Goal: Communication & Community: Answer question/provide support

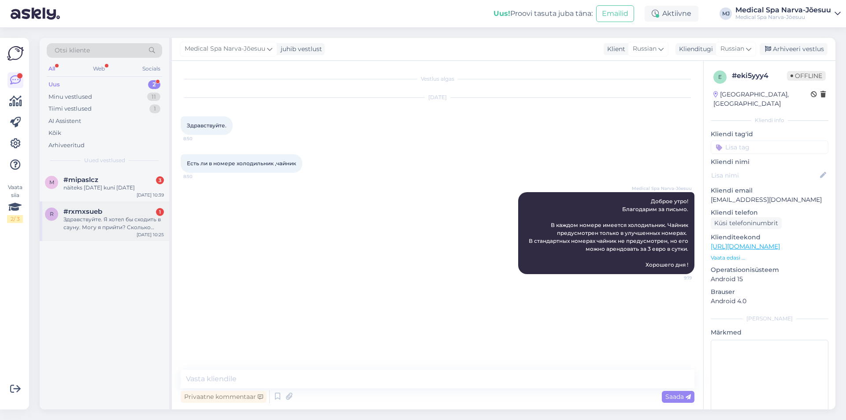
click at [109, 236] on div "r #rxmxsueb 1 Здравствуйте. Я хотел бы сходить в сауну. Могу я прийти? Сколько …" at bounding box center [105, 221] width 130 height 40
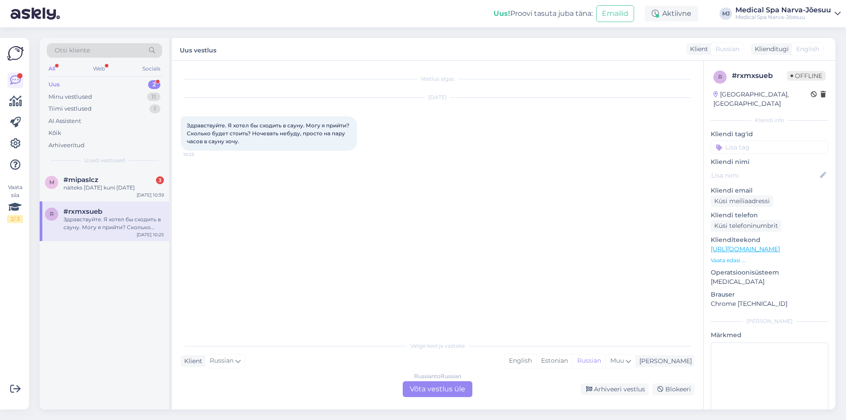
click at [434, 390] on div "Russian to Russian Võta vestlus üle" at bounding box center [438, 389] width 70 height 16
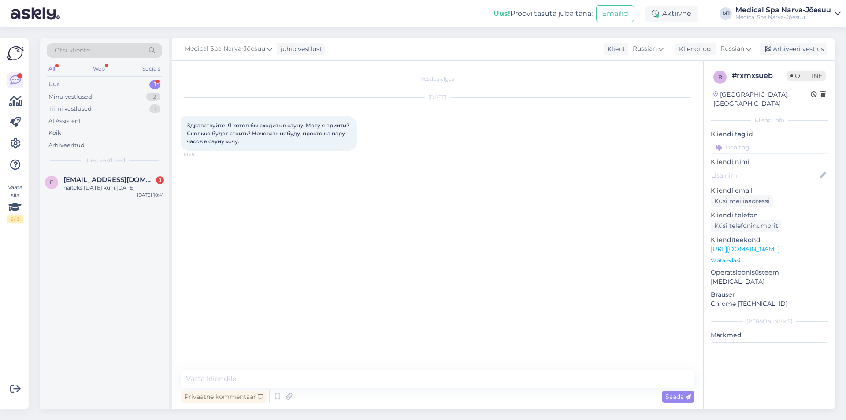
click at [364, 364] on div "Vestlus algas [DATE] Здравствуйте. Я хотел бы сходить в сауну. Могу я прийти? С…" at bounding box center [437, 235] width 531 height 349
click at [358, 371] on textarea at bounding box center [438, 379] width 514 height 19
type textarea "L"
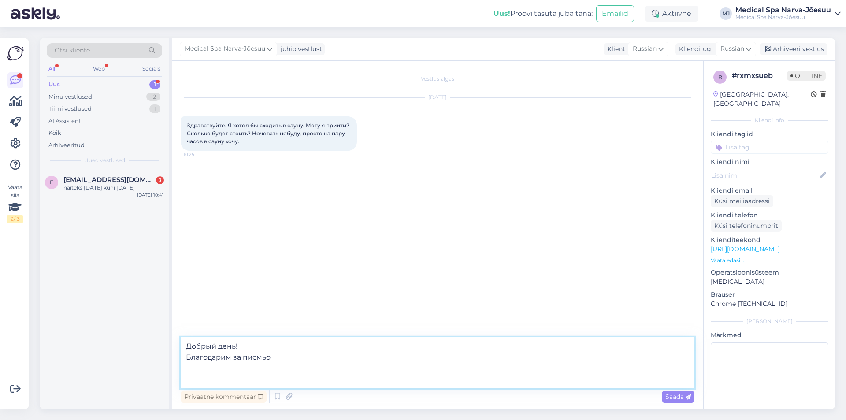
click at [286, 359] on textarea "Добрый день! Благодарим за писмьо" at bounding box center [438, 362] width 514 height 51
click at [193, 376] on textarea "Добрый день! Благодарим за писмьо." at bounding box center [438, 362] width 514 height 51
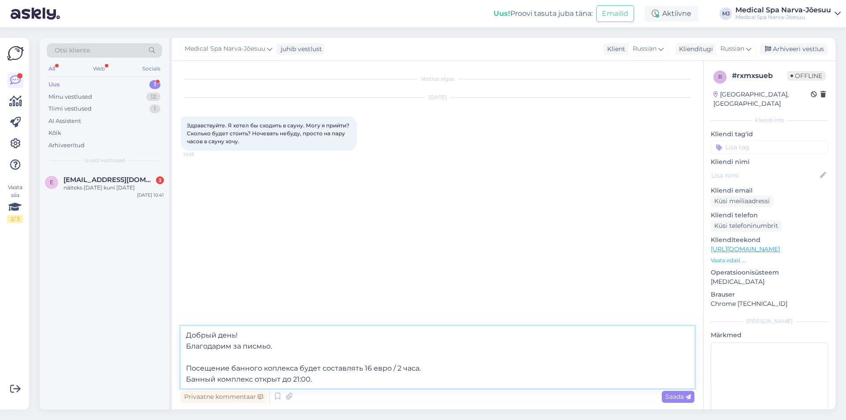
drag, startPoint x: 235, startPoint y: 368, endPoint x: 155, endPoint y: 367, distance: 80.2
click at [155, 367] on div "Otsi kliente All Web Socials Uus 1 Minu vestlused 12 Tiimi vestlused 1 AI Assis…" at bounding box center [438, 223] width 796 height 371
drag, startPoint x: 334, startPoint y: 382, endPoint x: 156, endPoint y: 361, distance: 178.7
click at [156, 361] on div "Otsi kliente All Web Socials Uus 1 Minu vestlused 12 Tiimi vestlused 1 AI Assis…" at bounding box center [438, 223] width 796 height 371
click at [198, 354] on textarea "Добрый день! Благодарим за писмьо. Посещение банного коплекса будет составлять …" at bounding box center [438, 357] width 514 height 62
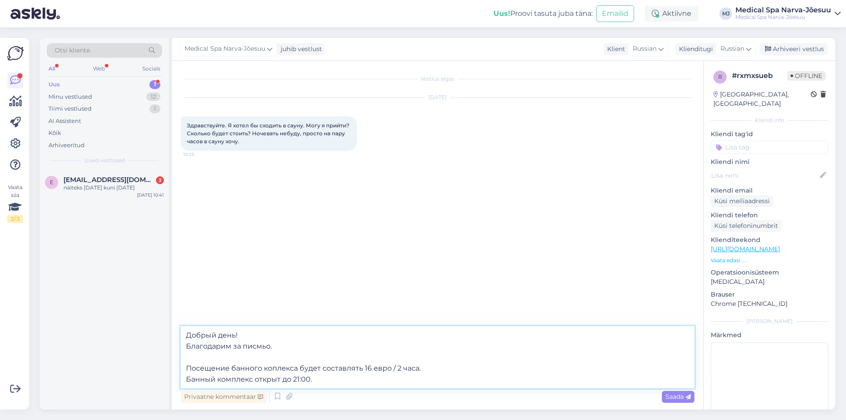
drag, startPoint x: 284, startPoint y: 377, endPoint x: 185, endPoint y: 365, distance: 99.4
click at [185, 365] on textarea "Добрый день! Благодарим за писмьо. Посещение банного коплекса будет составлять …" at bounding box center [438, 357] width 514 height 62
paste textarea "плекса стоит 16 евро за 2 часа."
click at [364, 366] on textarea "Добрый день! Благодарим за писмьо. Посещение банного комплекса стоит 16 евро за…" at bounding box center [438, 357] width 514 height 62
click at [327, 379] on textarea "Добрый день! Благодарим за писмьо. Посещение банного комплекса стоит 16 евро / …" at bounding box center [438, 357] width 514 height 62
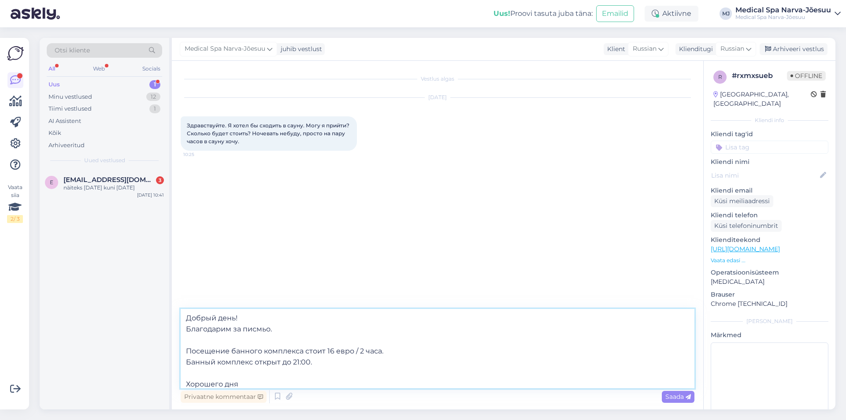
type textarea "Добрый день! Благодарим за писмьо. Посещение банного комплекса стоит 16 евро / …"
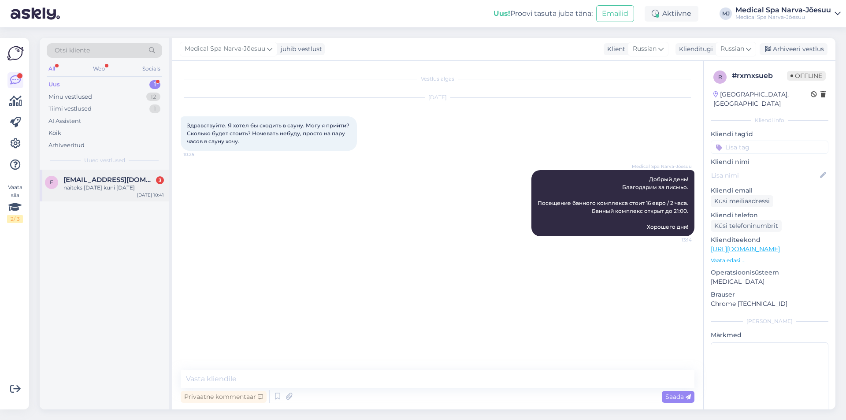
drag, startPoint x: 135, startPoint y: 181, endPoint x: 125, endPoint y: 179, distance: 10.7
click at [135, 181] on span "[EMAIL_ADDRESS][DOMAIN_NAME]" at bounding box center [109, 180] width 92 height 8
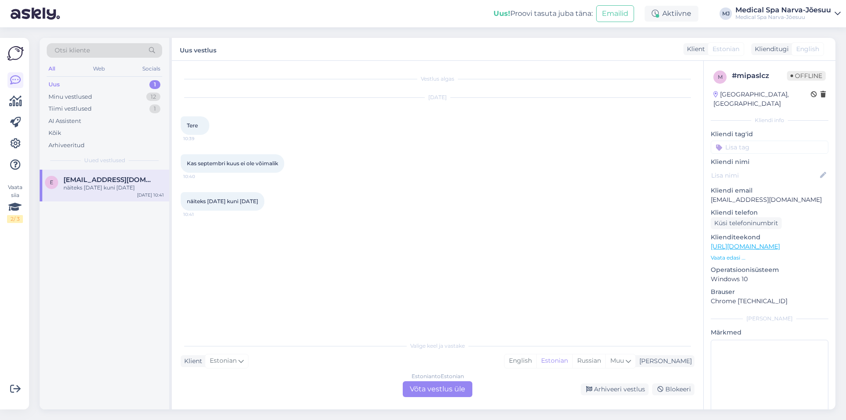
click at [734, 254] on p "Vaata edasi ..." at bounding box center [770, 258] width 118 height 8
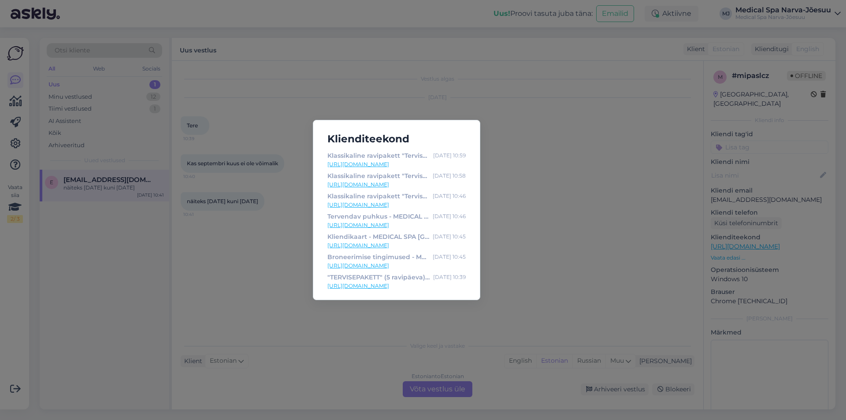
click at [589, 228] on div "Klienditeekond Klassikaline ravipakett "Tervisele JAH!" (broneerimine alates 4 …" at bounding box center [423, 210] width 846 height 420
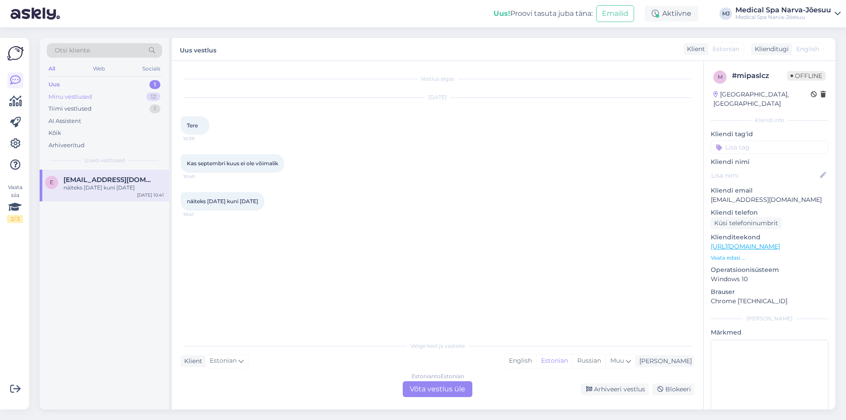
click at [74, 96] on div "Minu vestlused" at bounding box center [70, 97] width 44 height 9
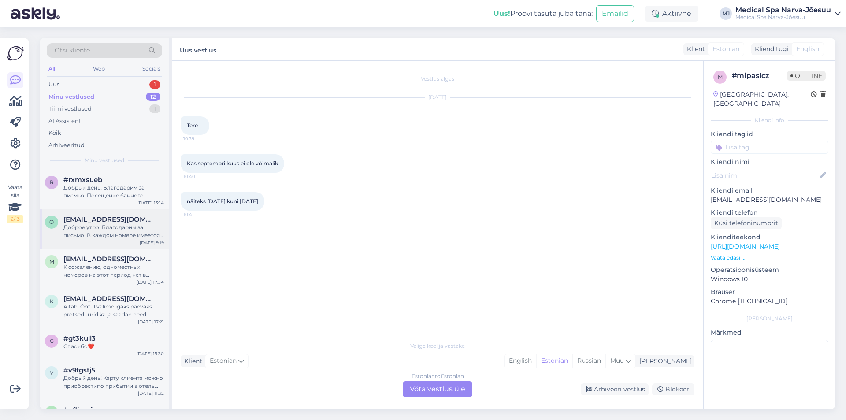
click at [84, 224] on div "Доброе утро! Благодарим за письмо. В каждом номере имеется холодильник. Чайник …" at bounding box center [113, 231] width 100 height 16
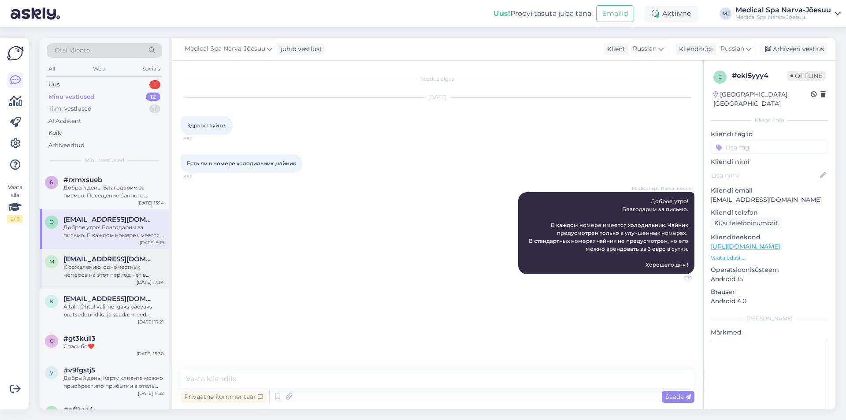
click at [97, 266] on div "К сожалению, одноместных номеров на этот период нет в продаже." at bounding box center [113, 271] width 100 height 16
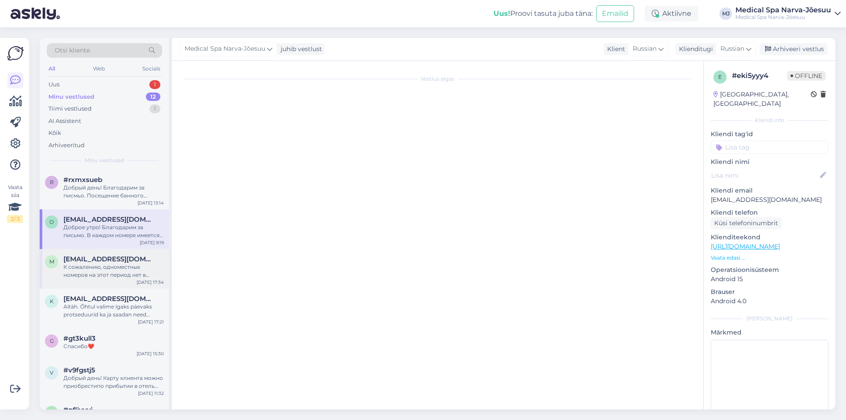
scroll to position [955, 0]
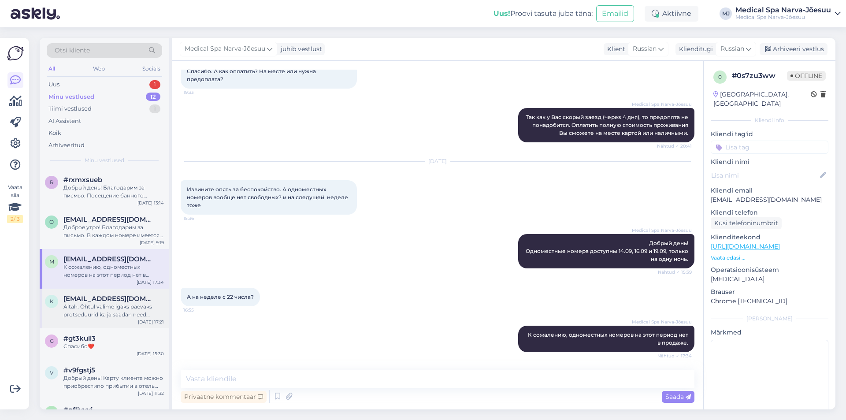
click at [116, 298] on span "[EMAIL_ADDRESS][DOMAIN_NAME]" at bounding box center [109, 299] width 92 height 8
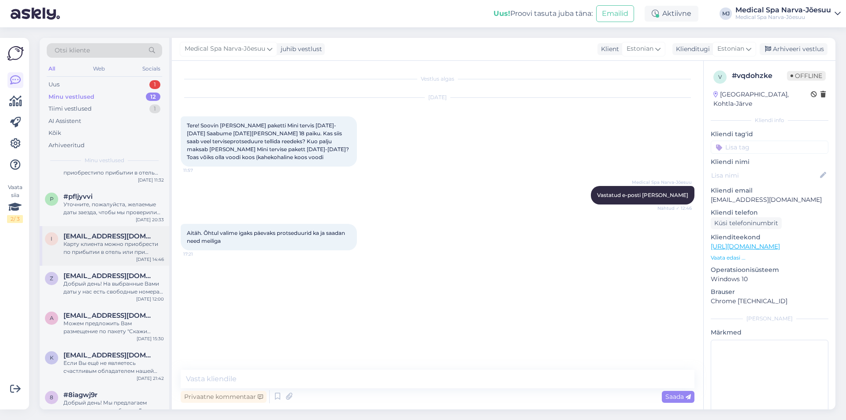
scroll to position [228, 0]
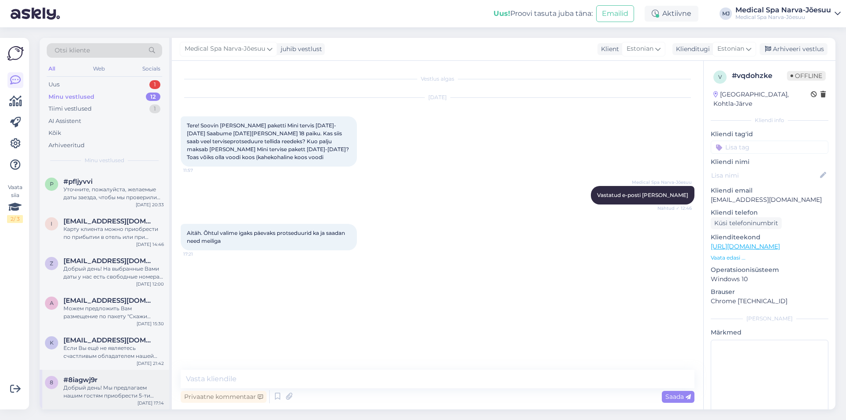
click at [117, 384] on div "Добрый день! Мы предлагаем нашим гостям приобрести 5-ти разовый абонемент на на…" at bounding box center [113, 392] width 100 height 16
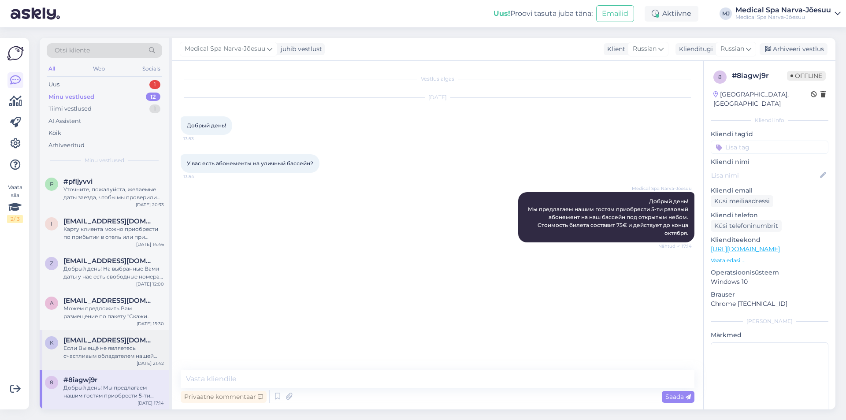
click at [114, 339] on span "[EMAIL_ADDRESS][DOMAIN_NAME]" at bounding box center [109, 340] width 92 height 8
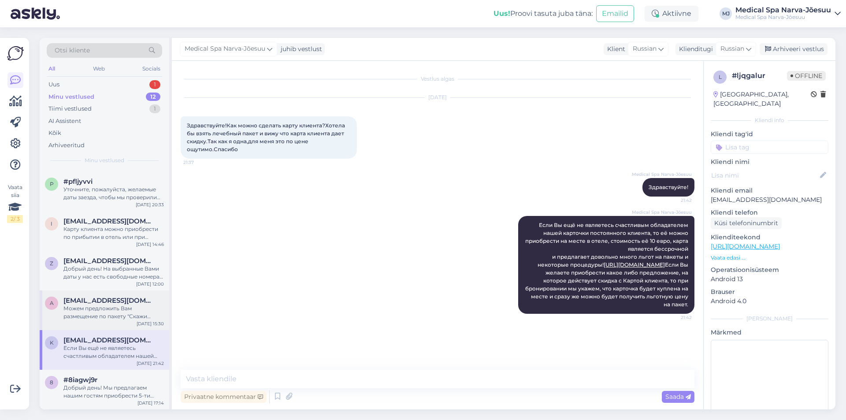
click at [82, 315] on div "Можем предложить Вам размещение по пакету "Скажи здоровью Да!" Стоимость размещ…" at bounding box center [113, 312] width 100 height 16
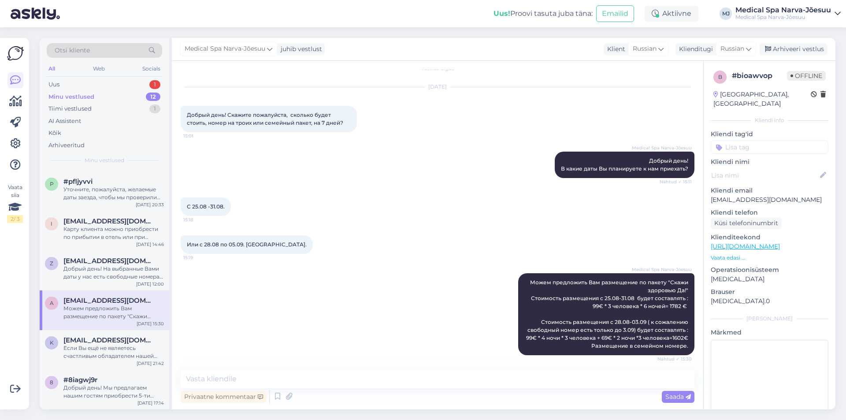
scroll to position [14, 0]
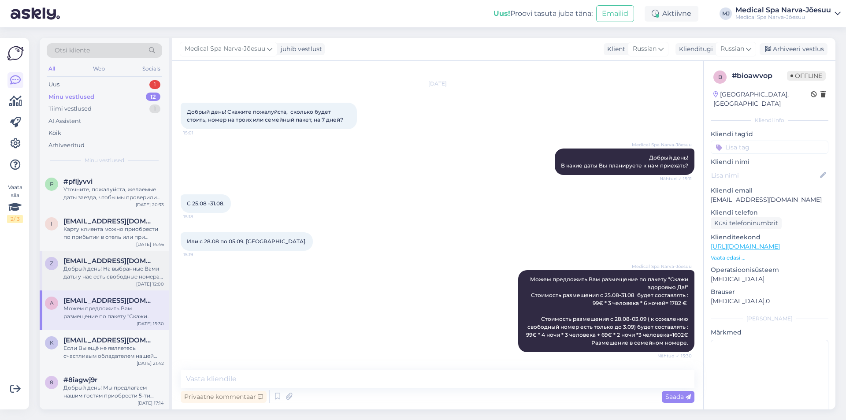
click at [89, 281] on div "z [EMAIL_ADDRESS][DOMAIN_NAME] Добрый день! На выбранные Вами даты у нас есть с…" at bounding box center [105, 271] width 130 height 40
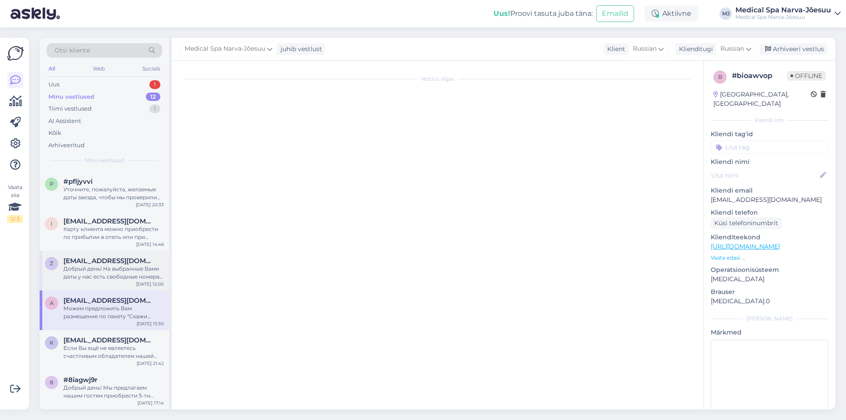
scroll to position [0, 0]
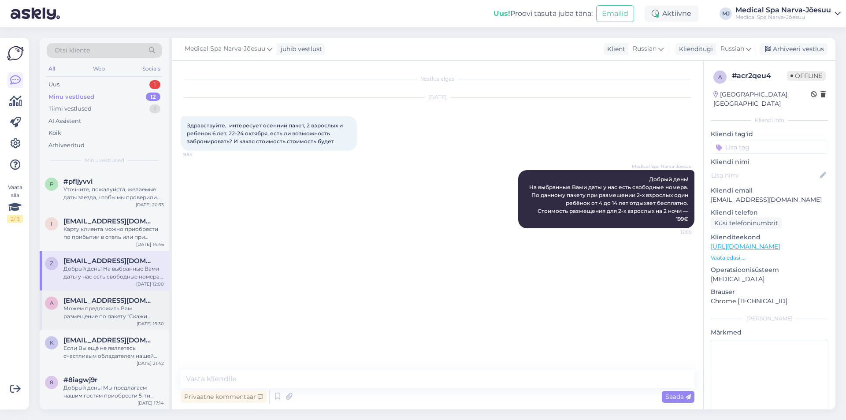
drag, startPoint x: 288, startPoint y: 288, endPoint x: 108, endPoint y: 304, distance: 180.5
click at [287, 288] on div "Vestlus algas [DATE] Здравствуйте, интересует осенний пакет, 2 взрослых и ребен…" at bounding box center [442, 216] width 522 height 292
click at [80, 118] on div "AI Assistent" at bounding box center [64, 121] width 33 height 9
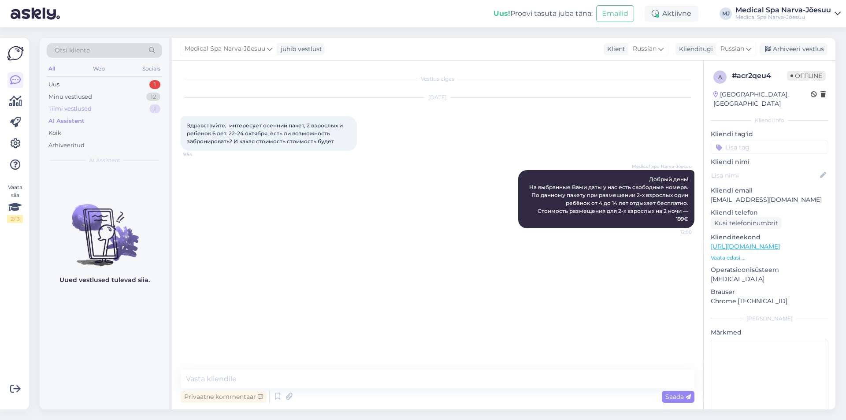
click at [75, 108] on div "Tiimi vestlused" at bounding box center [69, 108] width 43 height 9
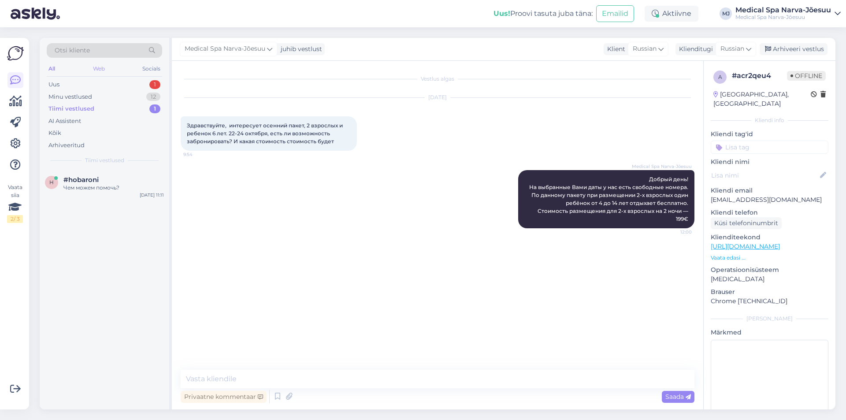
click at [98, 68] on div "Web" at bounding box center [98, 68] width 15 height 11
click at [60, 130] on div "Kõik" at bounding box center [54, 133] width 13 height 9
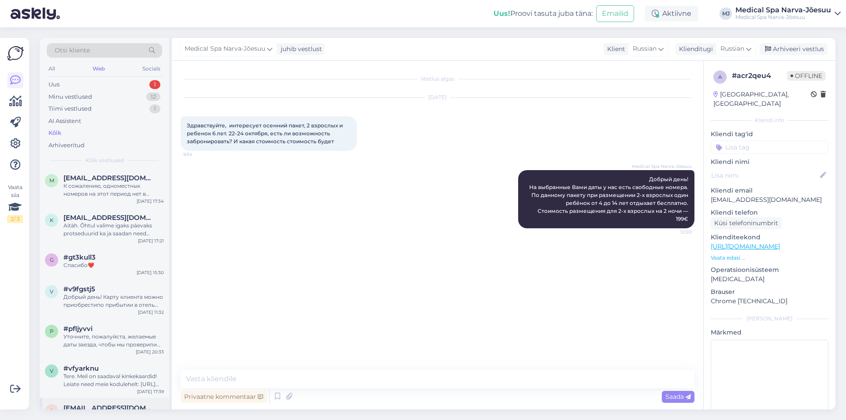
scroll to position [220, 0]
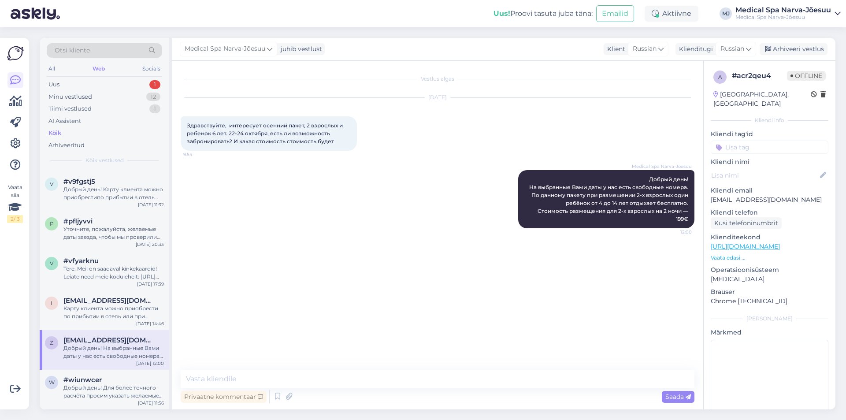
click at [117, 360] on div "z [EMAIL_ADDRESS][DOMAIN_NAME] Добрый день! На выбранные Вами даты у нас есть с…" at bounding box center [105, 350] width 130 height 40
click at [115, 386] on div "Добрый день! Для более точного расчёта просим указать желаемые даты и количеств…" at bounding box center [113, 392] width 100 height 16
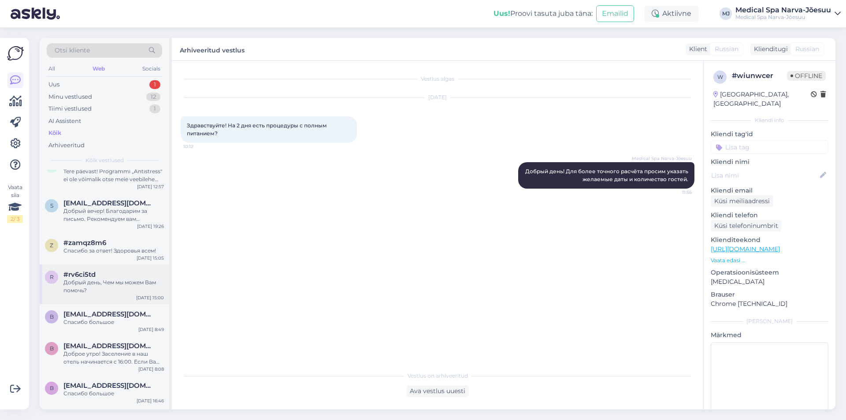
scroll to position [573, 0]
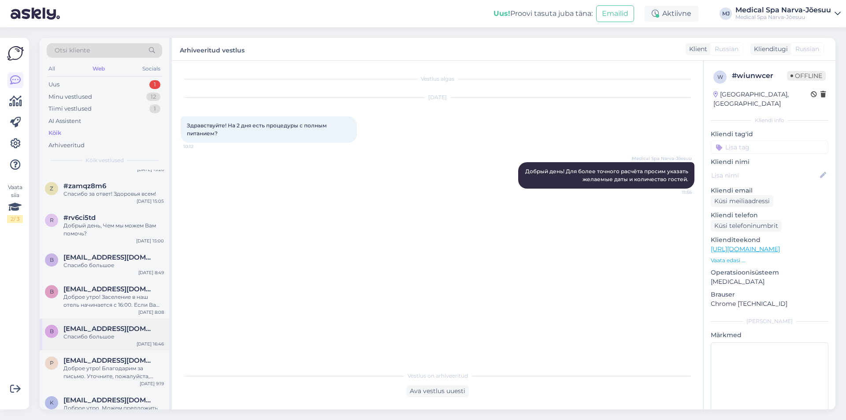
click at [108, 330] on span "[EMAIL_ADDRESS][DOMAIN_NAME]" at bounding box center [109, 329] width 92 height 8
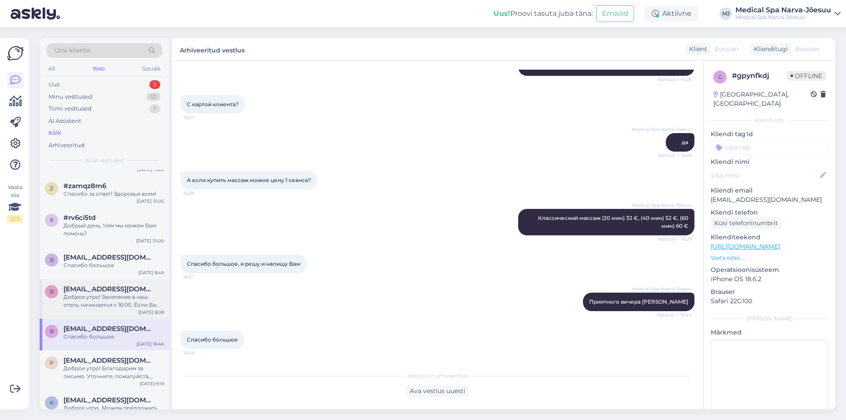
click at [109, 302] on div "Доброе утро! Заселение в наш отель начинается с 16:00. Если Ваш номер будет гот…" at bounding box center [113, 301] width 100 height 16
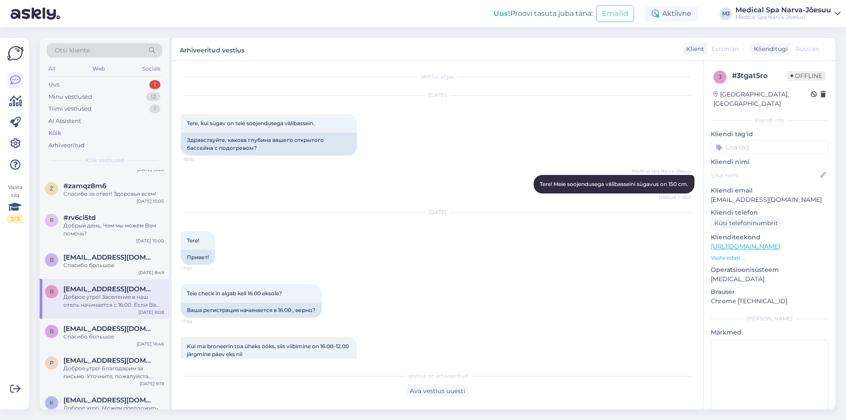
scroll to position [0, 0]
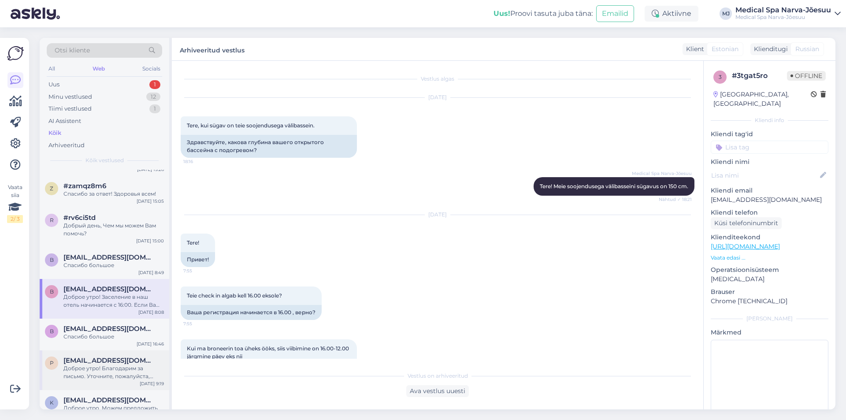
click at [122, 366] on div "Доброе утро! Благодарим за письмо. Уточните, пожалуйста, желаемые даты размещен…" at bounding box center [113, 372] width 100 height 16
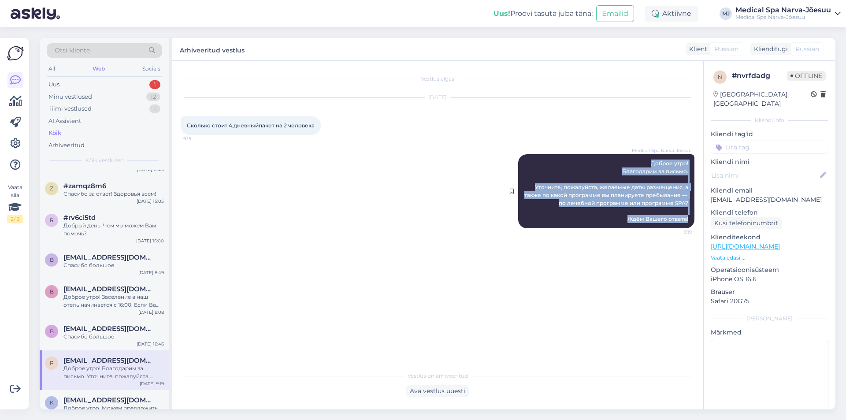
drag, startPoint x: 649, startPoint y: 162, endPoint x: 690, endPoint y: 219, distance: 70.0
click at [690, 219] on div "Medical Spa Narva-Jõesuu Доброе утро! Благодарим за письмо. Уточните, пожалуйст…" at bounding box center [606, 191] width 176 height 74
copy span "Доброе утро! Благодарим за письмо. Уточните, пожалуйста, желаемые даты размещен…"
click at [102, 82] on div "Uus 1" at bounding box center [104, 84] width 115 height 12
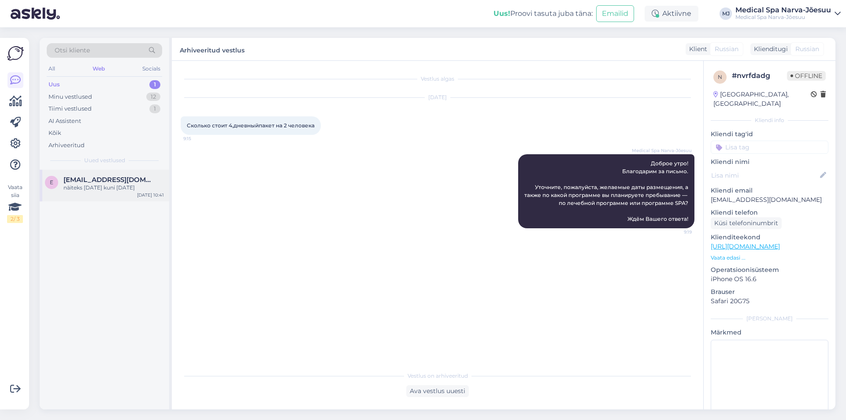
click at [83, 188] on div "näiteks [DATE] kuni [DATE]" at bounding box center [113, 188] width 100 height 8
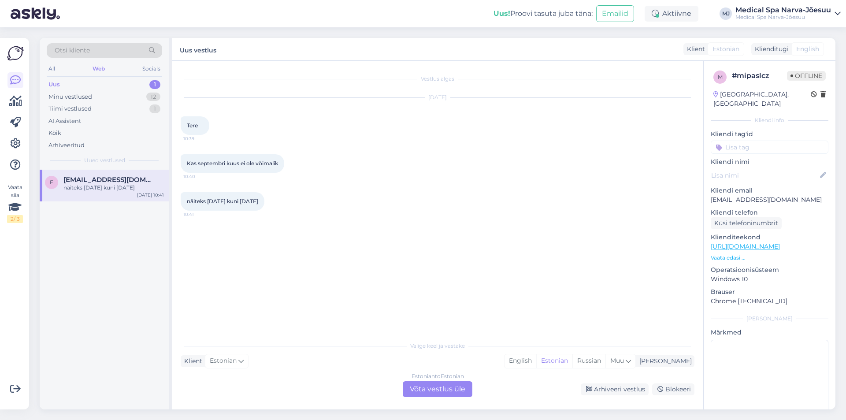
drag, startPoint x: 447, startPoint y: 388, endPoint x: 428, endPoint y: 383, distance: 19.0
click at [446, 388] on div "Estonian to Estonian Võta vestlus üle" at bounding box center [438, 389] width 70 height 16
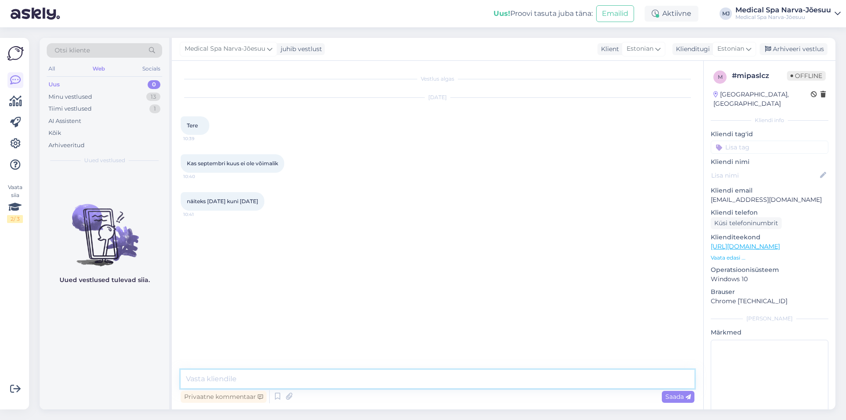
click at [319, 372] on textarea at bounding box center [438, 379] width 514 height 19
paste textarea "Tere hommikust! Täname kirja eest. Palun täpsustage soovitud majutuse kuupäevad…"
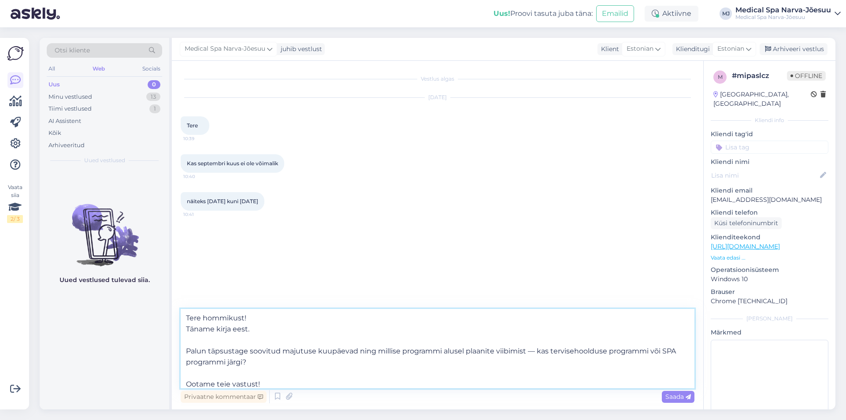
drag, startPoint x: 244, startPoint y: 318, endPoint x: 202, endPoint y: 322, distance: 42.0
click at [202, 322] on textarea "Tere hommikust! Täname kirja eest. Palun täpsustage soovitud majutuse kuupäevad…" at bounding box center [438, 348] width 514 height 79
drag, startPoint x: 373, startPoint y: 352, endPoint x: 250, endPoint y: 355, distance: 123.4
click at [250, 355] on textarea "Tere päevast! Täname kirja eest. Palun täpsustage soovitud majutuse kuupäevad n…" at bounding box center [438, 348] width 514 height 79
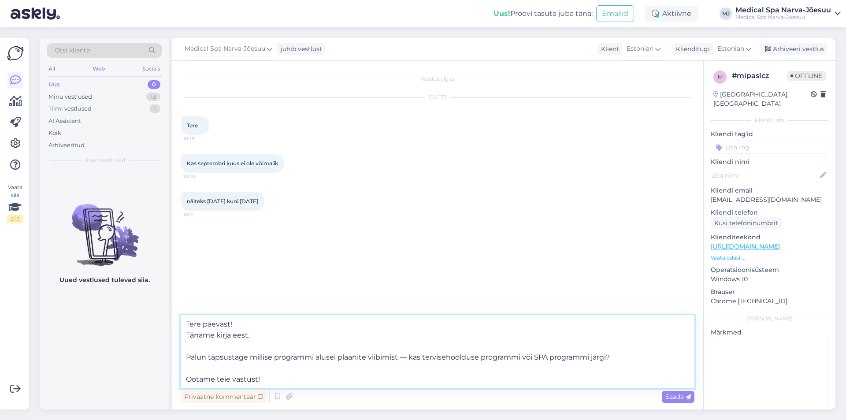
click at [247, 363] on textarea "Tere päevast! Täname kirja eest. Palun täpsustage millise programmi alusel plaa…" at bounding box center [438, 351] width 514 height 73
click at [249, 360] on textarea "Tere päevast! Täname kirja eest. Palun täpsustage millise programmi alusel plaa…" at bounding box center [438, 351] width 514 height 73
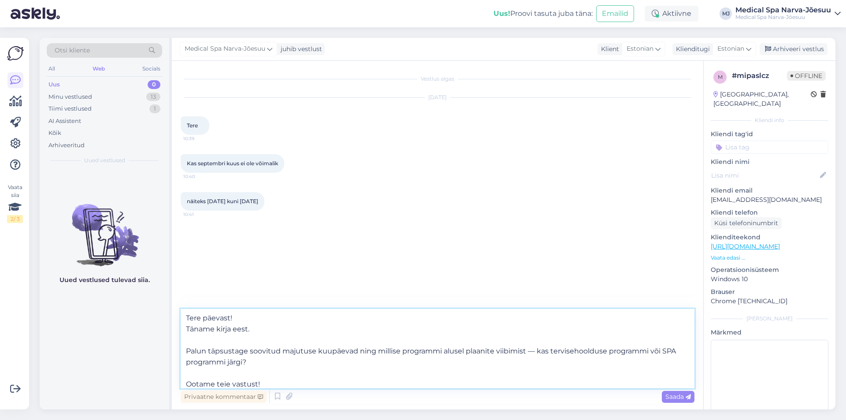
paste textarea "Palun täpsustage külaliste arv ja millise programmi alusel plaanite viibimist."
click at [252, 349] on textarea "Tere päevast! Täname kirja eest. Palun täpsustage Palun täpsustage külaliste ar…" at bounding box center [438, 348] width 514 height 79
drag, startPoint x: 311, startPoint y: 350, endPoint x: 247, endPoint y: 351, distance: 64.3
click at [247, 351] on textarea "Tere päevast! Täname kirja eest. Palun täpsustage Palun täpsustage külaliste ar…" at bounding box center [438, 348] width 514 height 79
click at [460, 351] on textarea "Tere päevast! Täname kirja eest. Palun täpsustage külaliste arv ja millise prog…" at bounding box center [438, 348] width 514 height 79
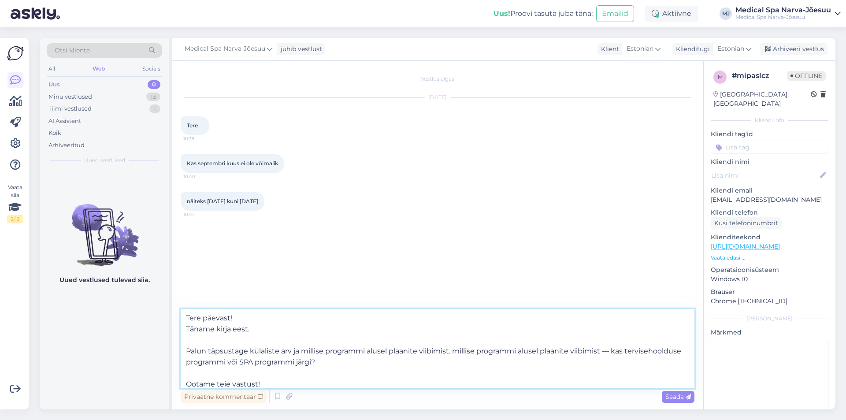
drag, startPoint x: 449, startPoint y: 352, endPoint x: 604, endPoint y: 351, distance: 154.7
click at [604, 351] on textarea "Tere päevast! Täname kirja eest. Palun täpsustage külaliste arv ja millise prog…" at bounding box center [438, 348] width 514 height 79
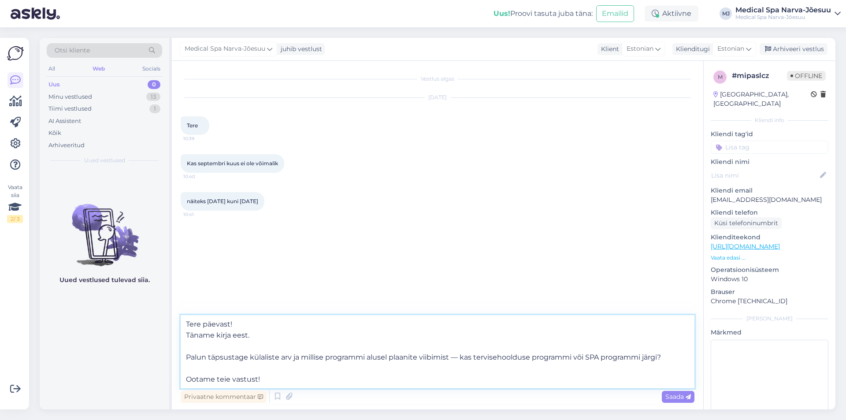
drag, startPoint x: 451, startPoint y: 358, endPoint x: 675, endPoint y: 354, distance: 224.3
click at [675, 354] on textarea "Tere päevast! Täname kirja eest. Palun täpsustage külaliste arv ja millise prog…" at bounding box center [438, 351] width 514 height 73
click at [620, 362] on textarea "Tere päevast! Täname kirja eest. Palun täpsustage külaliste arv ja millise prog…" at bounding box center [438, 351] width 514 height 73
drag, startPoint x: 572, startPoint y: 357, endPoint x: 454, endPoint y: 359, distance: 118.5
click at [454, 359] on textarea "Tere päevast! Täname kirja eest. Palun täpsustage külaliste arv ja millise prog…" at bounding box center [438, 351] width 514 height 73
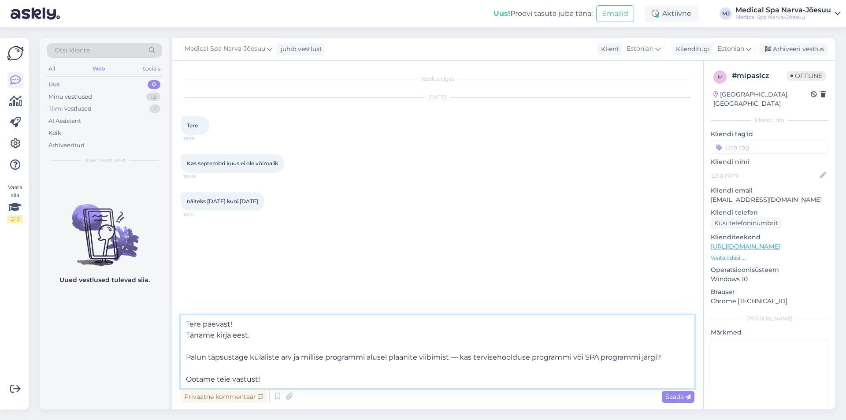
paste textarea "tervendava puhkuse programmi järgi."
drag, startPoint x: 680, startPoint y: 360, endPoint x: 170, endPoint y: 353, distance: 510.3
click at [170, 353] on div "Otsi kliente All Web Socials Uus 0 Minu vestlused 13 Tiimi vestlused 1 AI Assis…" at bounding box center [438, 223] width 796 height 371
paste textarea "— kas"
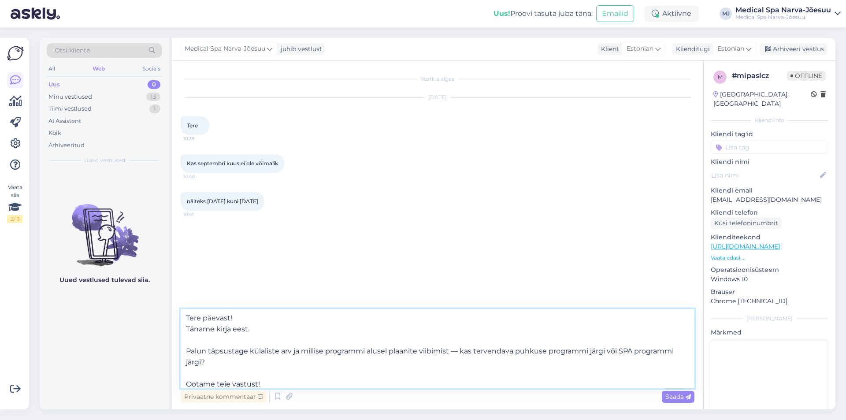
click at [460, 353] on textarea "Tere päevast! Täname kirja eest. Palun täpsustage külaliste arv ja millise prog…" at bounding box center [438, 348] width 514 height 79
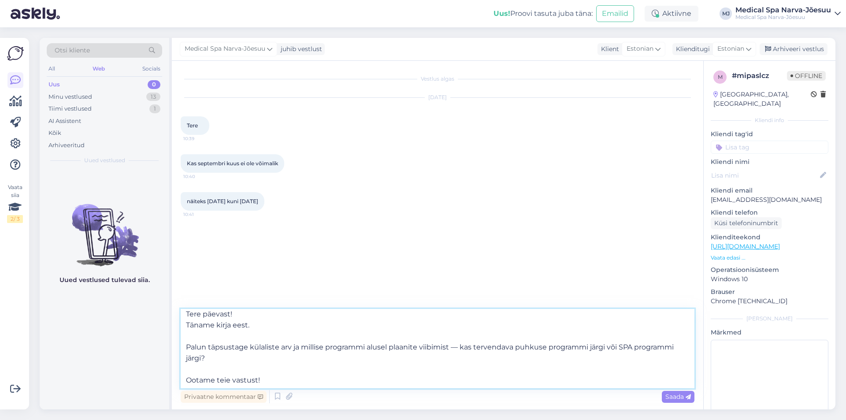
scroll to position [5, 0]
type textarea "Tere päevast! Täname kirja eest. Palun täpsustage külaliste arv ja millise prog…"
click at [669, 396] on span "Saada" at bounding box center [678, 397] width 26 height 8
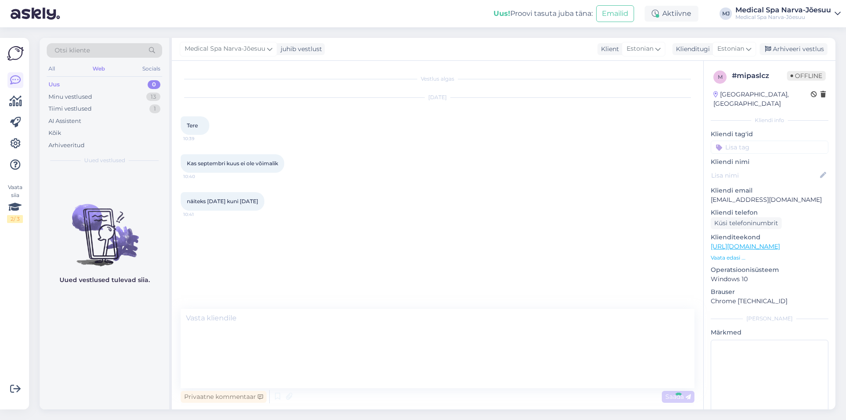
scroll to position [0, 0]
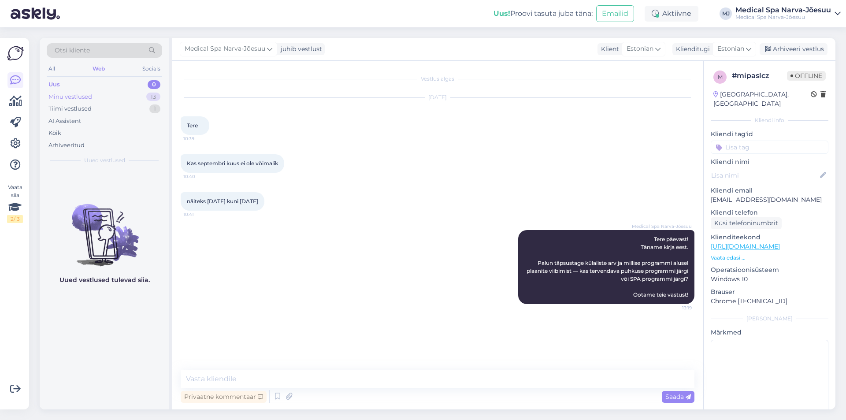
click at [68, 91] on div "Minu vestlused 13" at bounding box center [104, 97] width 115 height 12
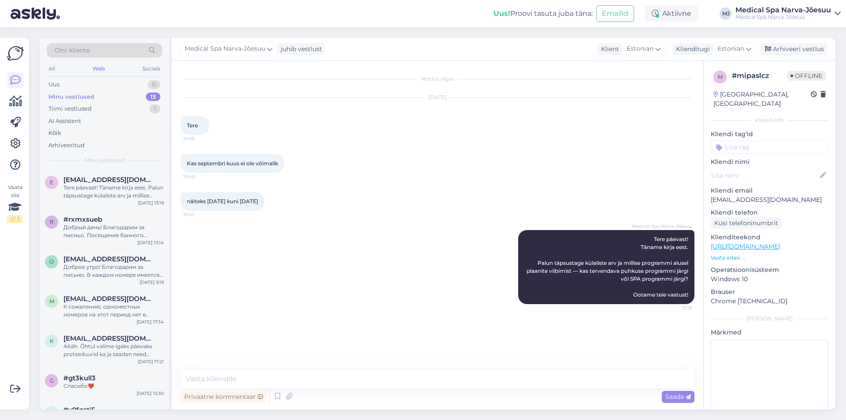
click at [532, 147] on div "Kas septembri kuus ei ole võimalik 10:40" at bounding box center [438, 164] width 514 height 38
click at [105, 93] on div "Minu vestlused 13" at bounding box center [104, 97] width 115 height 12
click at [97, 87] on div "Uus 0" at bounding box center [104, 84] width 115 height 12
